Goal: Task Accomplishment & Management: Manage account settings

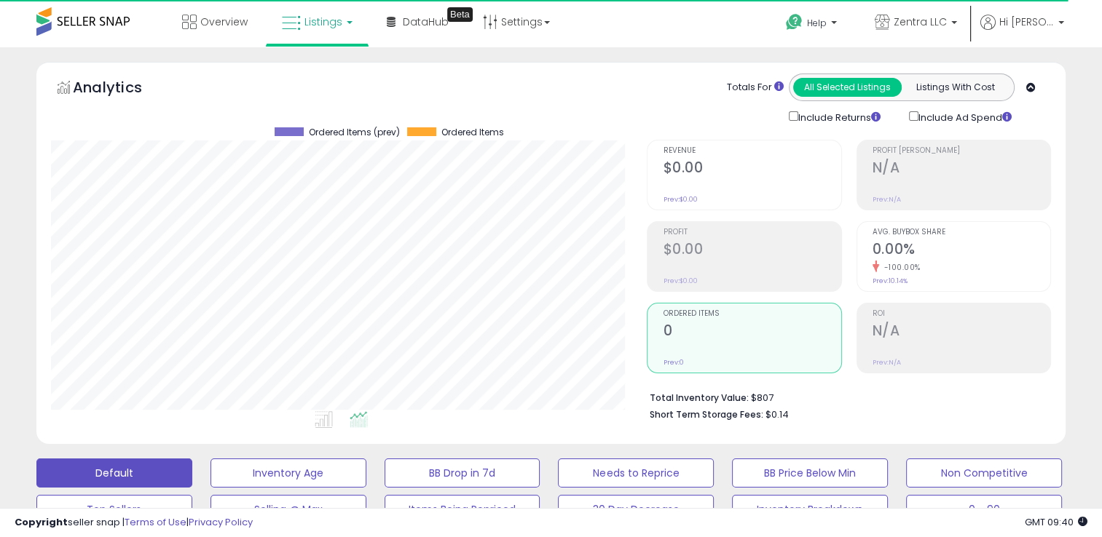
click at [306, 23] on span "Listings" at bounding box center [323, 22] width 38 height 15
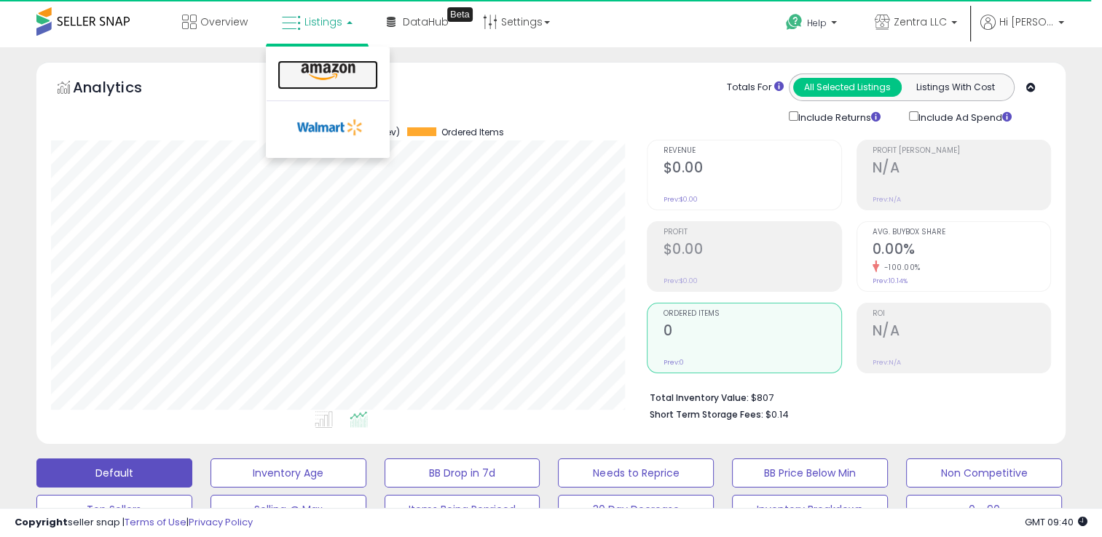
click at [320, 68] on icon at bounding box center [327, 72] width 63 height 19
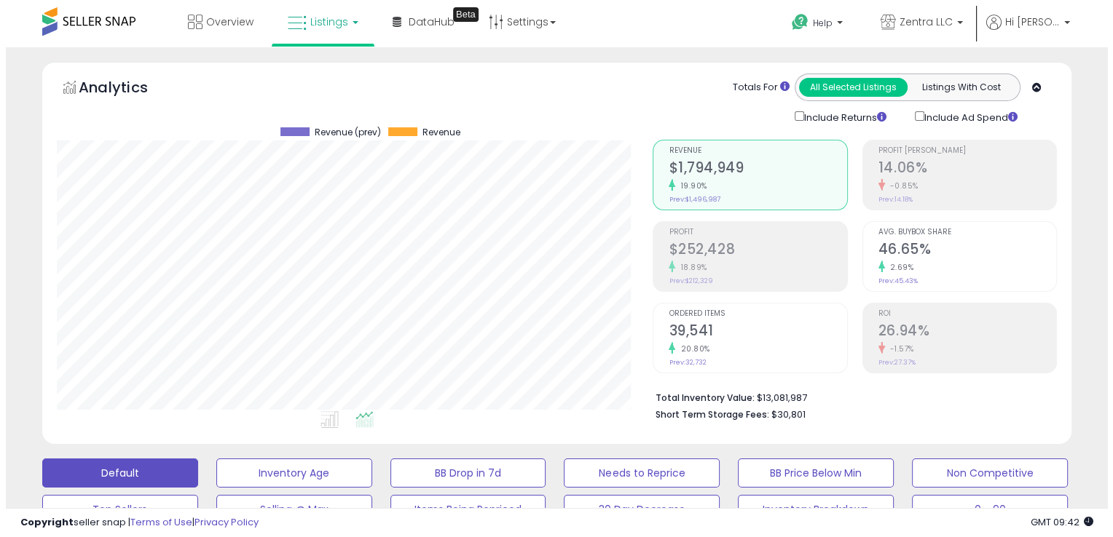
scroll to position [298, 596]
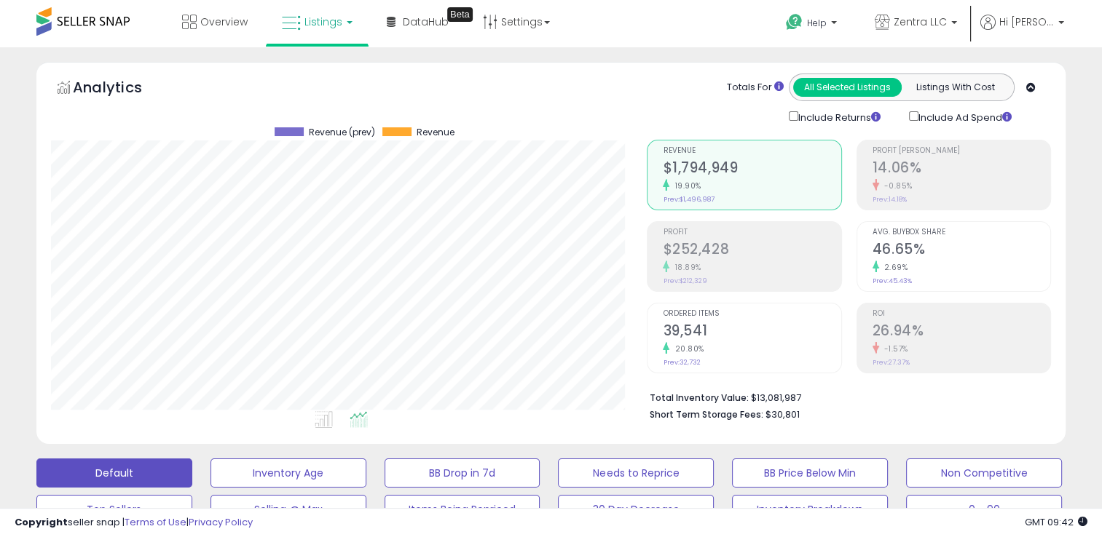
click at [935, 169] on h2 "14.06%" at bounding box center [961, 169] width 178 height 20
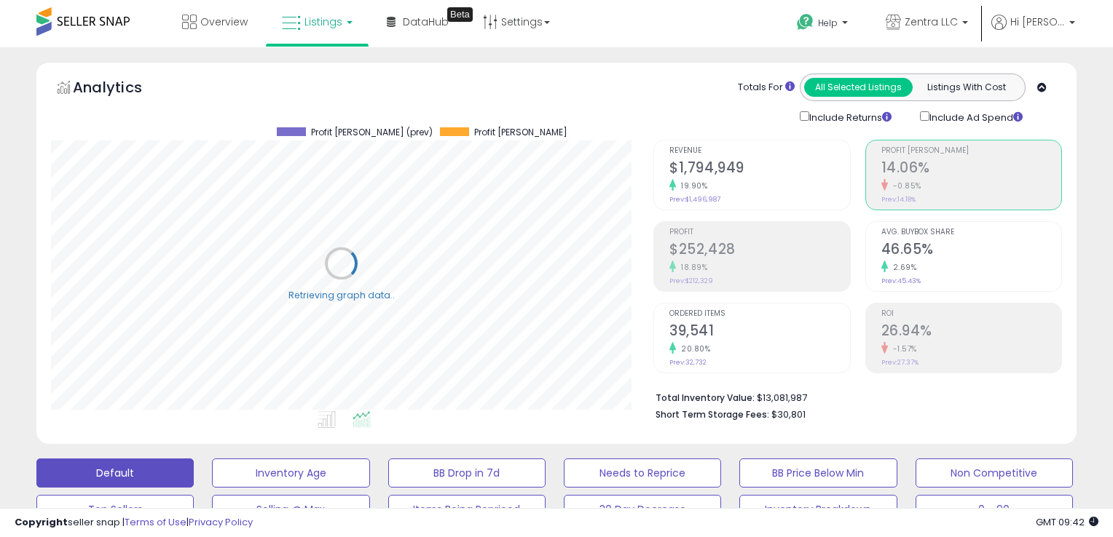
scroll to position [727815, 727518]
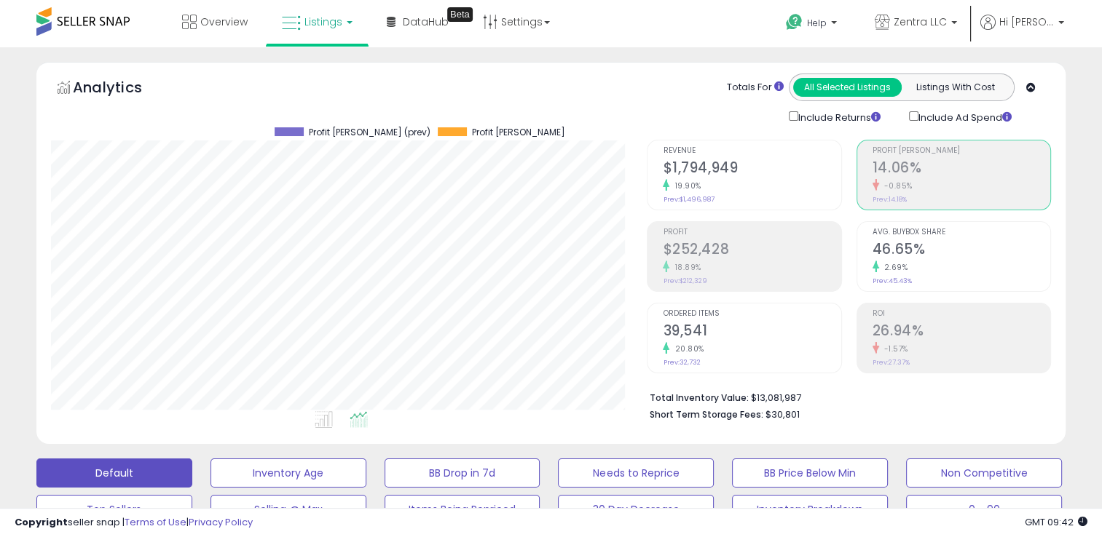
click at [886, 254] on h2 "46.65%" at bounding box center [961, 251] width 178 height 20
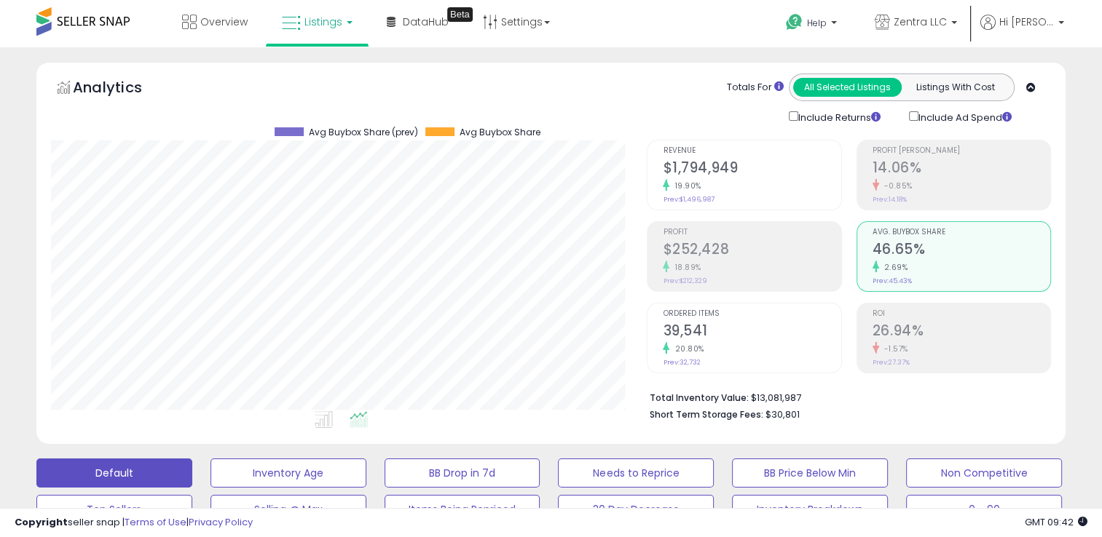
click at [687, 336] on h2 "39,541" at bounding box center [752, 333] width 178 height 20
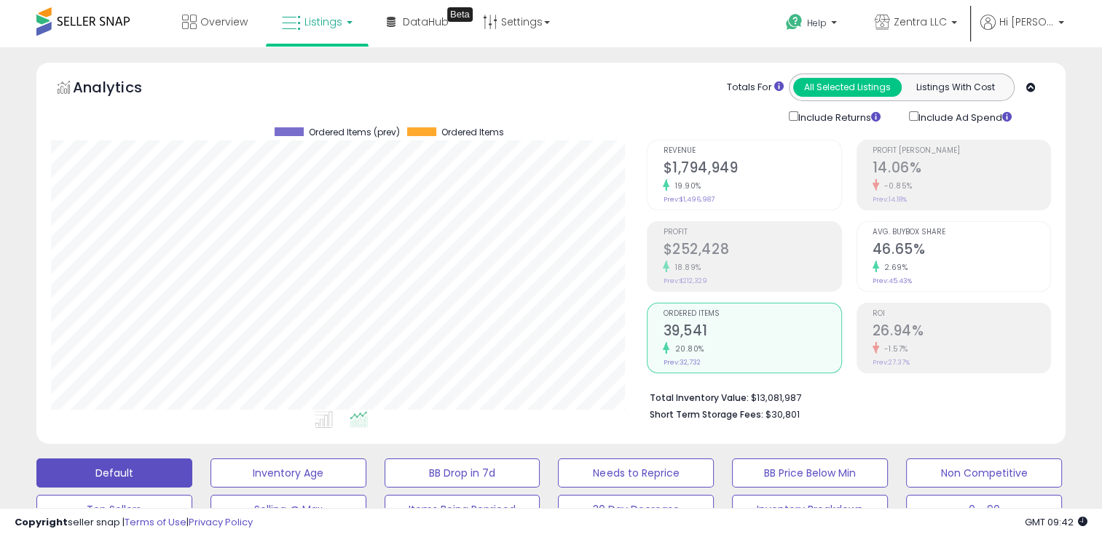
click at [755, 184] on div "19.90%" at bounding box center [752, 186] width 178 height 14
